Goal: Task Accomplishment & Management: Use online tool/utility

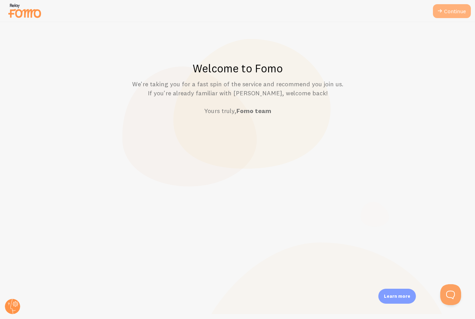
click at [443, 13] on icon at bounding box center [439, 11] width 8 height 8
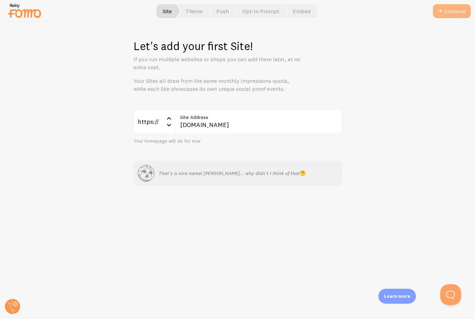
click at [451, 14] on button "Continue" at bounding box center [452, 11] width 38 height 14
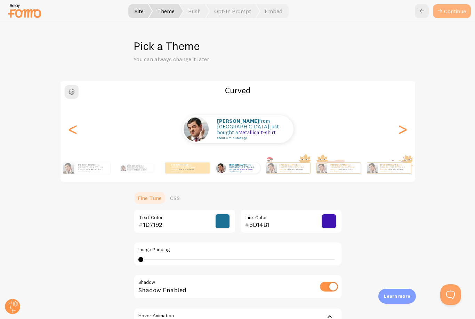
click at [461, 14] on button "Continue" at bounding box center [452, 11] width 38 height 14
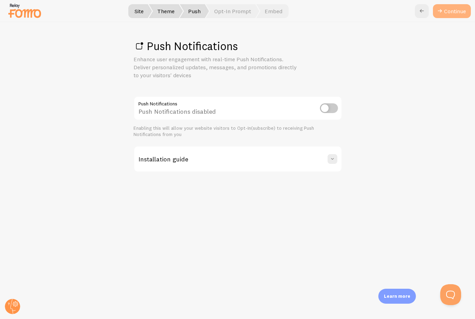
click at [450, 11] on link "Continue" at bounding box center [452, 11] width 38 height 14
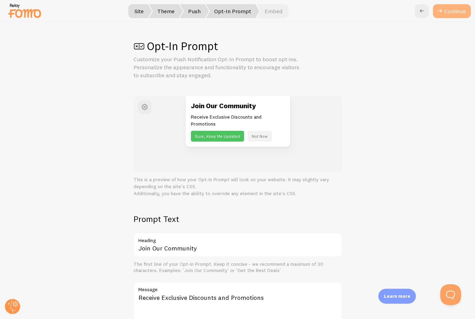
click at [446, 10] on button "Continue" at bounding box center [452, 11] width 38 height 14
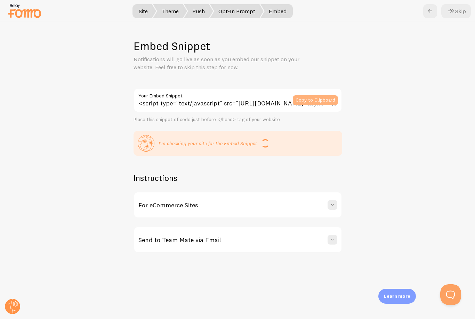
click at [309, 99] on button "Copy to Clipboard" at bounding box center [315, 100] width 45 height 10
click at [318, 205] on div "For eCommerce Sites" at bounding box center [237, 204] width 207 height 25
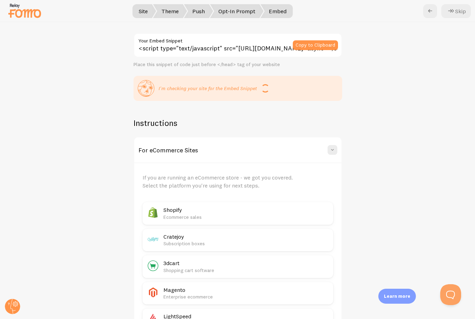
scroll to position [55, 0]
click at [337, 141] on div "For eCommerce Sites" at bounding box center [237, 149] width 207 height 25
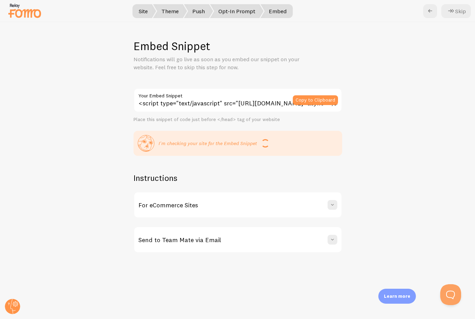
scroll to position [0, 0]
click at [321, 244] on div "Send to Team Mate via Email" at bounding box center [237, 239] width 207 height 25
click at [322, 242] on div "Send to Team Mate via Email" at bounding box center [237, 239] width 207 height 25
click at [318, 100] on button "Copy to Clipboard" at bounding box center [315, 100] width 45 height 10
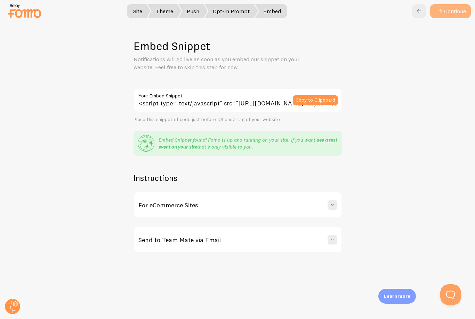
click at [449, 13] on button "Continue" at bounding box center [450, 11] width 41 height 14
